Goal: Check status: Check status

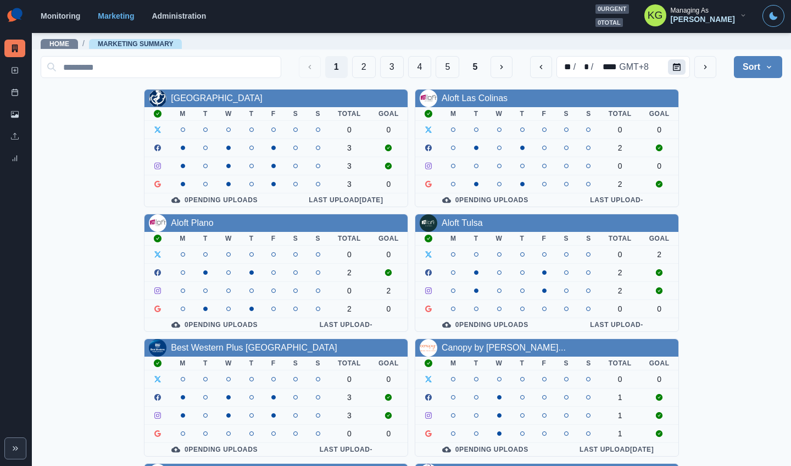
click at [673, 68] on button "Calendar" at bounding box center [677, 66] width 18 height 15
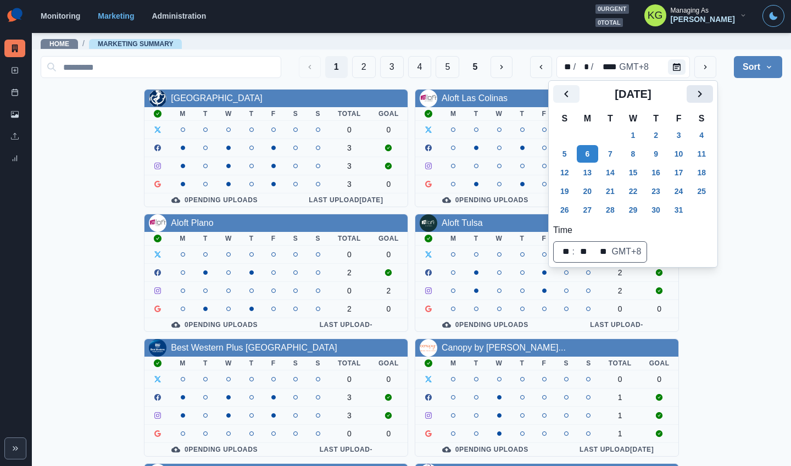
click at [704, 94] on icon "Next" at bounding box center [699, 93] width 13 height 13
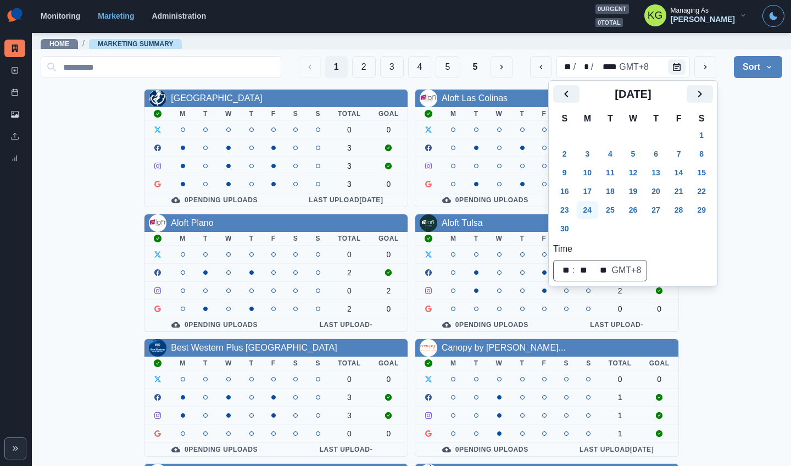
click at [598, 211] on button "24" at bounding box center [587, 210] width 22 height 18
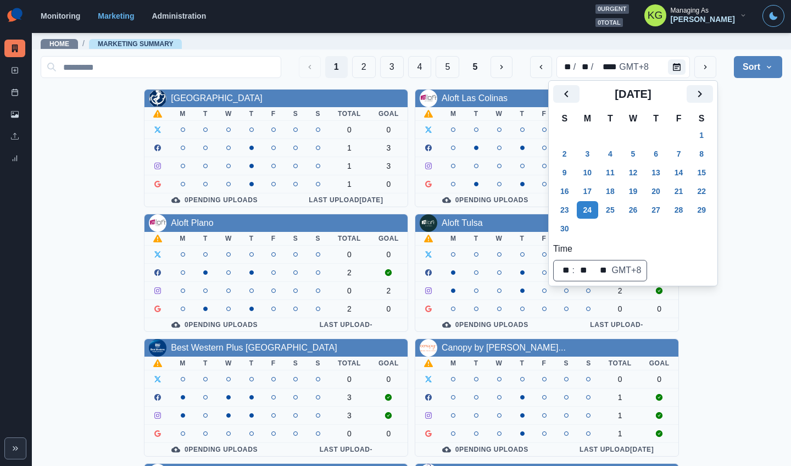
click at [762, 131] on div "Allegria Hotel M T W T F S S Total Goal 0 0 1 3 1 3 1 0 0 Pending Uploads Last …" at bounding box center [411, 459] width 741 height 741
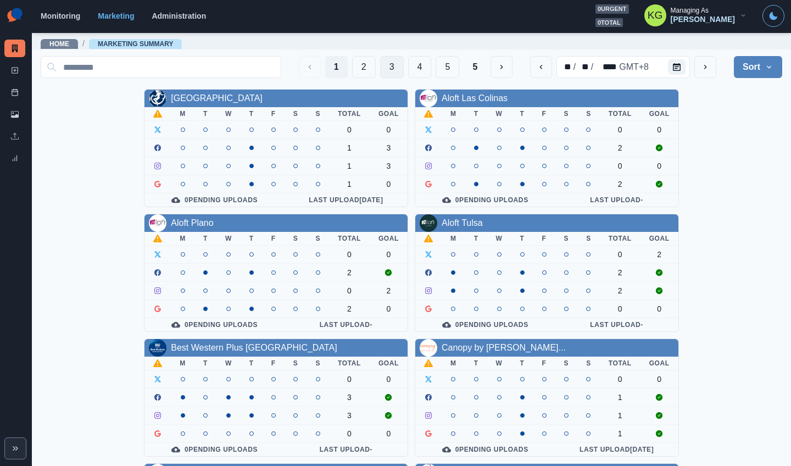
click at [383, 75] on button "3" at bounding box center [392, 67] width 24 height 22
